Goal: Complete application form

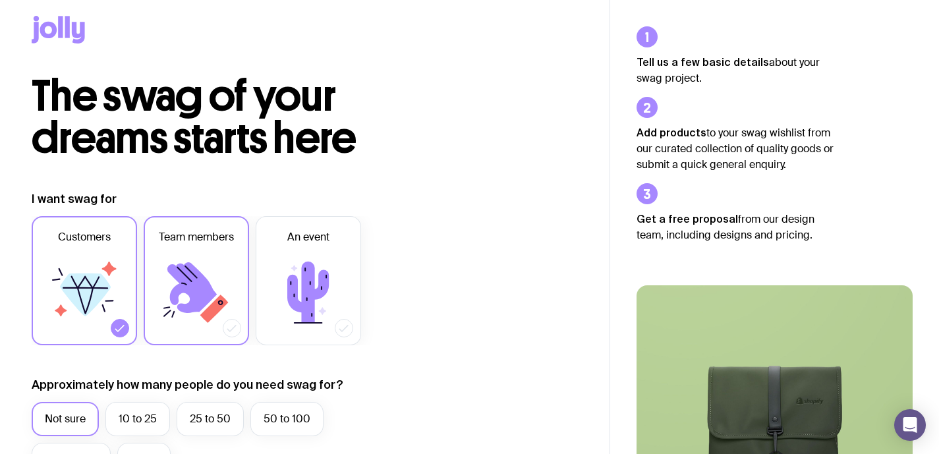
click at [194, 252] on label "Team members" at bounding box center [196, 280] width 105 height 129
click at [0, 0] on input "Team members" at bounding box center [0, 0] width 0 height 0
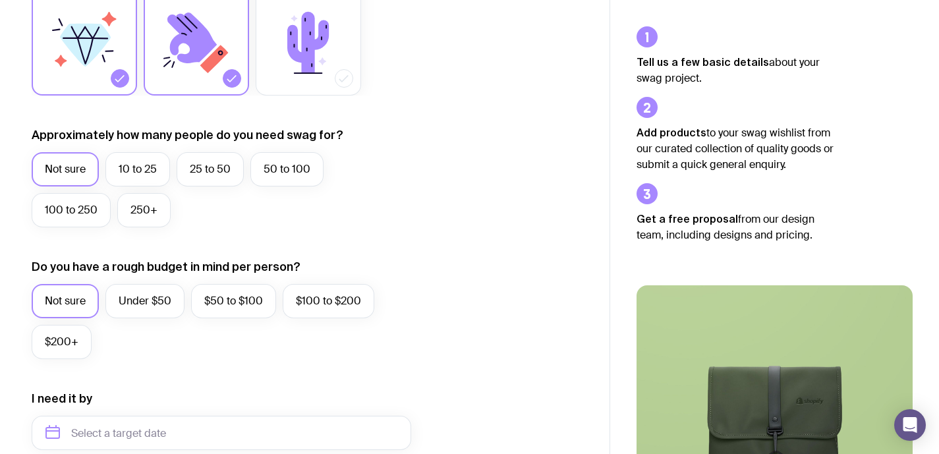
scroll to position [284, 0]
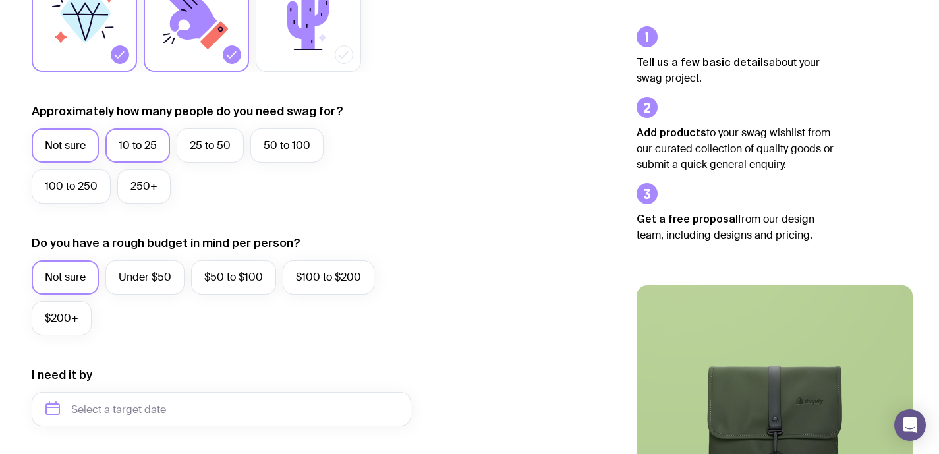
click at [160, 152] on label "10 to 25" at bounding box center [137, 146] width 65 height 34
click at [0, 0] on input "10 to 25" at bounding box center [0, 0] width 0 height 0
click at [239, 146] on label "25 to 50" at bounding box center [210, 146] width 67 height 34
click at [0, 0] on input "25 to 50" at bounding box center [0, 0] width 0 height 0
click at [152, 286] on label "Under $50" at bounding box center [144, 277] width 79 height 34
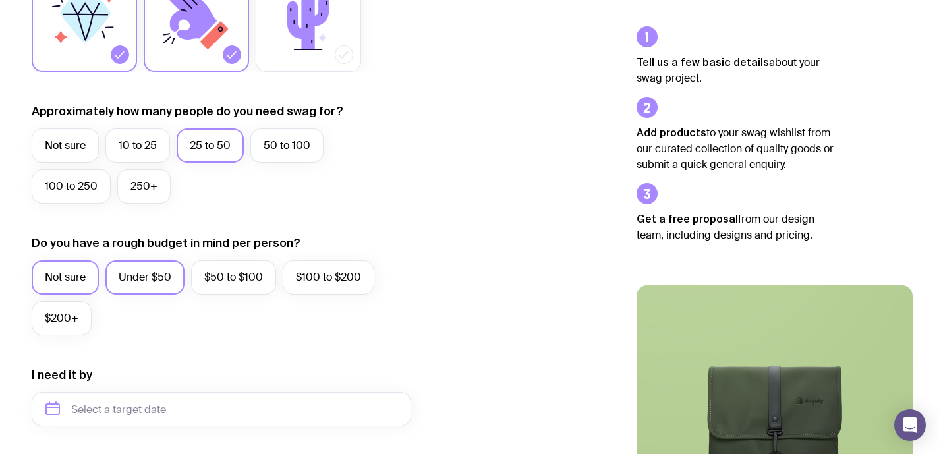
click at [0, 0] on input "Under $50" at bounding box center [0, 0] width 0 height 0
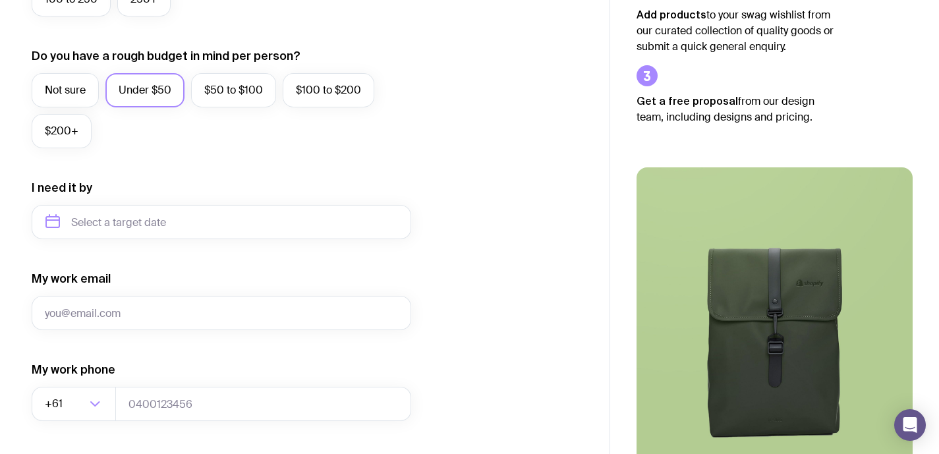
scroll to position [451, 0]
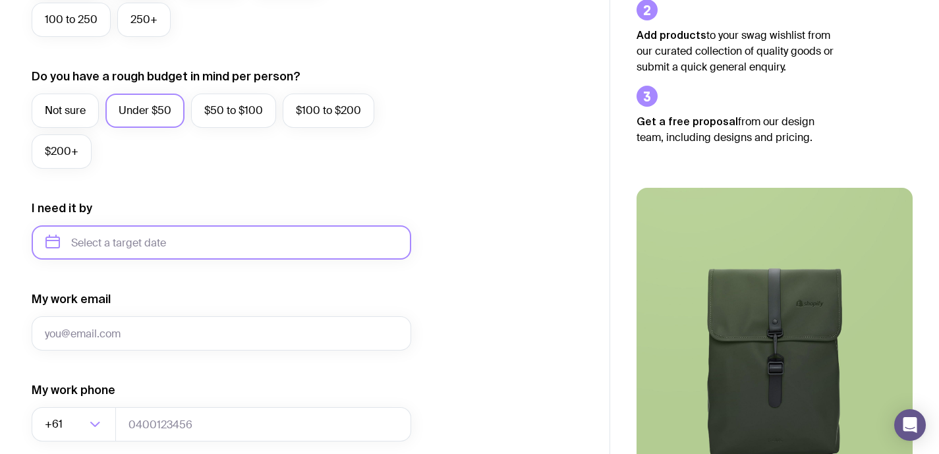
click at [212, 258] on input "text" at bounding box center [222, 242] width 380 height 34
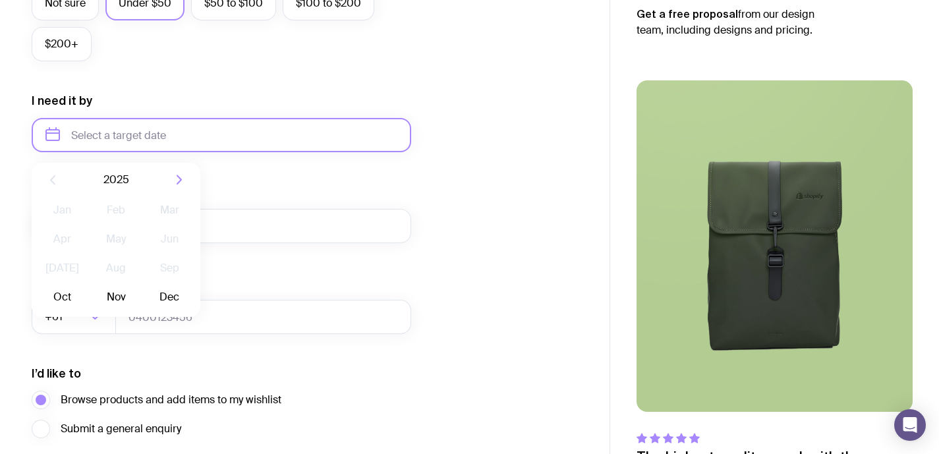
scroll to position [571, 0]
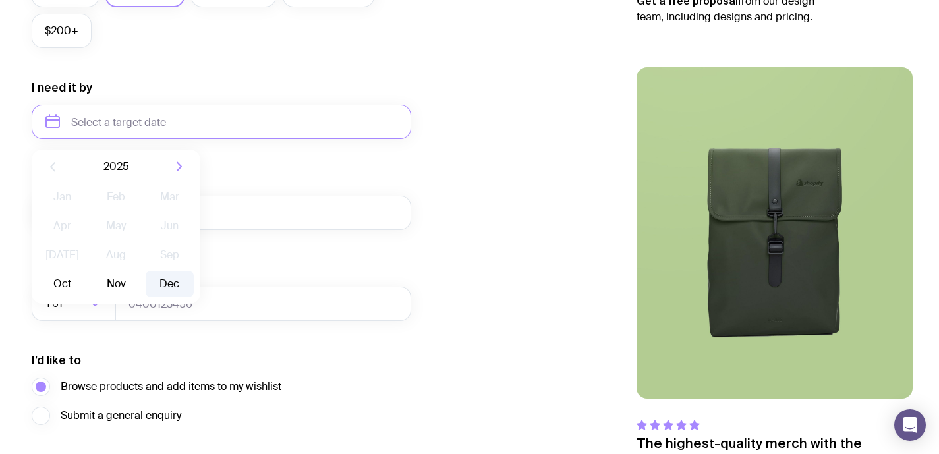
click at [175, 282] on button "Dec" at bounding box center [170, 284] width 48 height 26
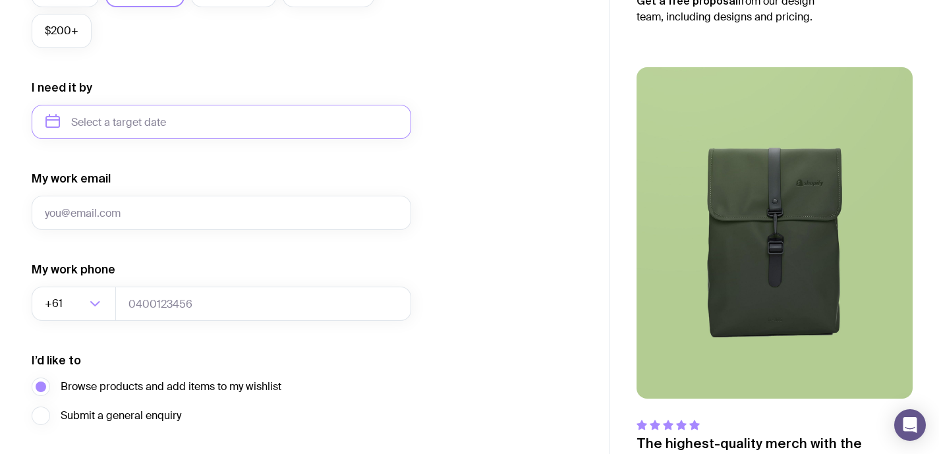
type input "[DATE]"
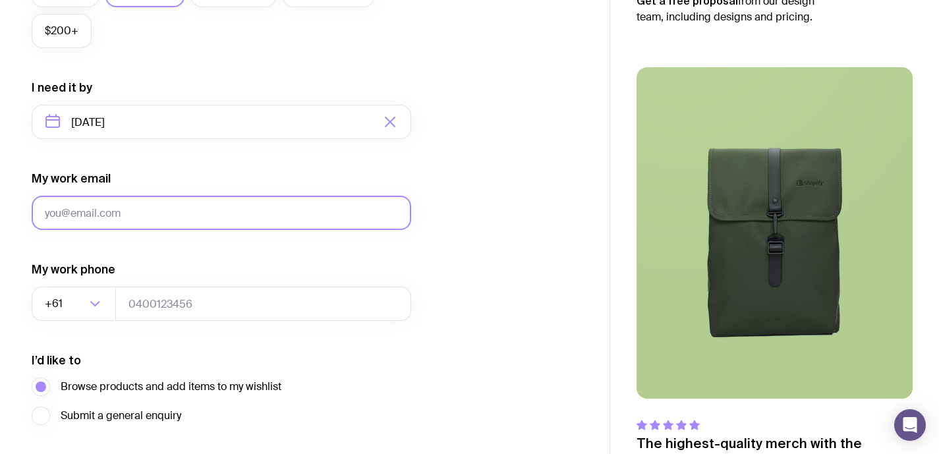
drag, startPoint x: 196, startPoint y: 239, endPoint x: 215, endPoint y: 227, distance: 21.9
click at [199, 237] on form "I want swag for Customers Team members An event Approximately how many people d…" at bounding box center [222, 60] width 380 height 861
click at [215, 227] on input "My work email" at bounding box center [222, 213] width 380 height 34
type input "marketing@gemtreewines."
